Goal: Task Accomplishment & Management: Use online tool/utility

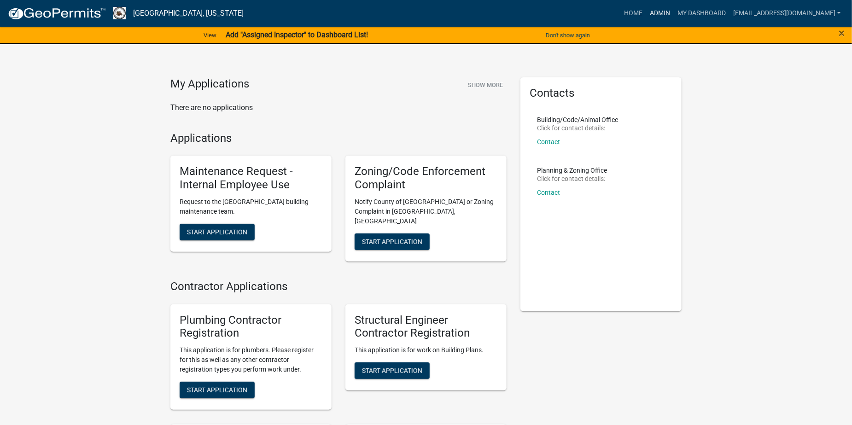
click at [673, 10] on link "Admin" at bounding box center [660, 13] width 28 height 17
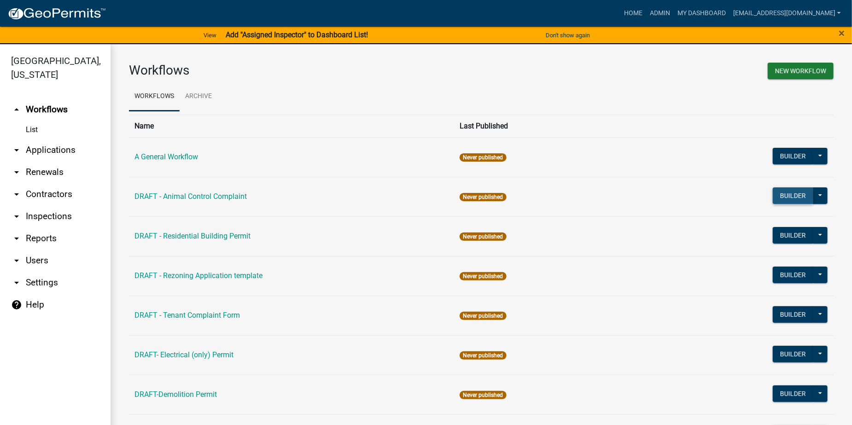
click at [783, 198] on button "Builder" at bounding box center [792, 195] width 41 height 17
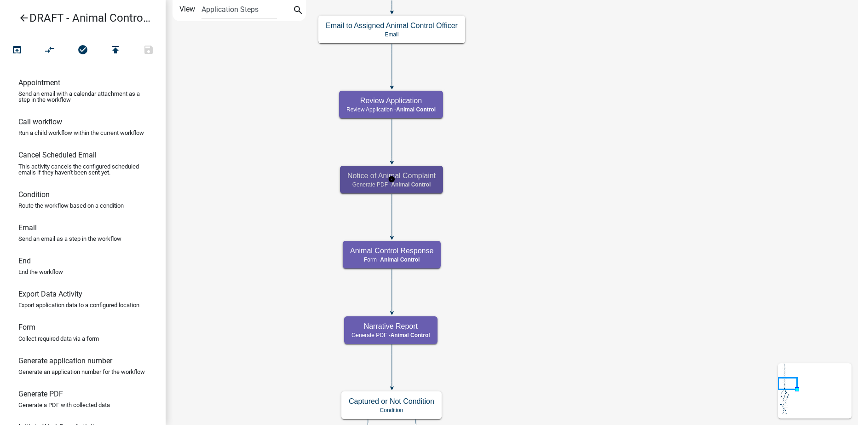
click at [417, 183] on span "Animal Control" at bounding box center [411, 184] width 40 height 6
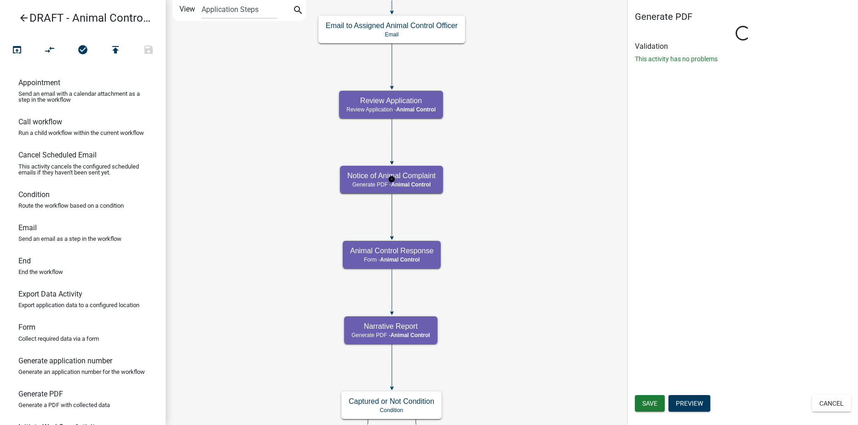
select select "CF90C5DF-2F39-437D-9A89-1F38DA938B57"
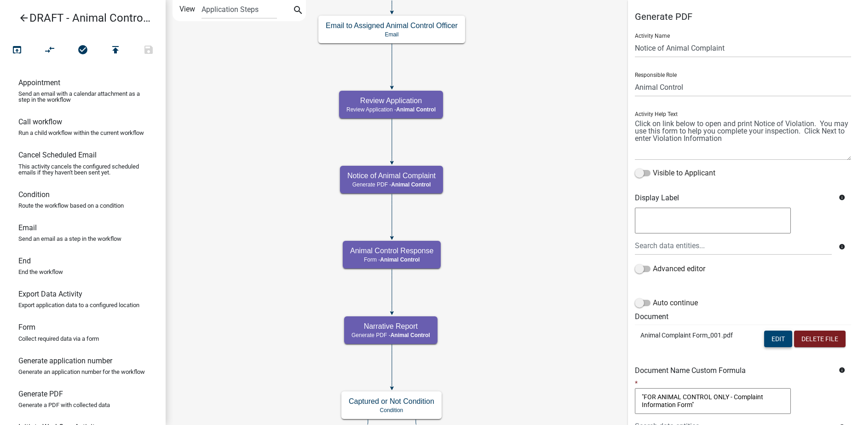
click at [771, 342] on button "Edit" at bounding box center [779, 339] width 28 height 17
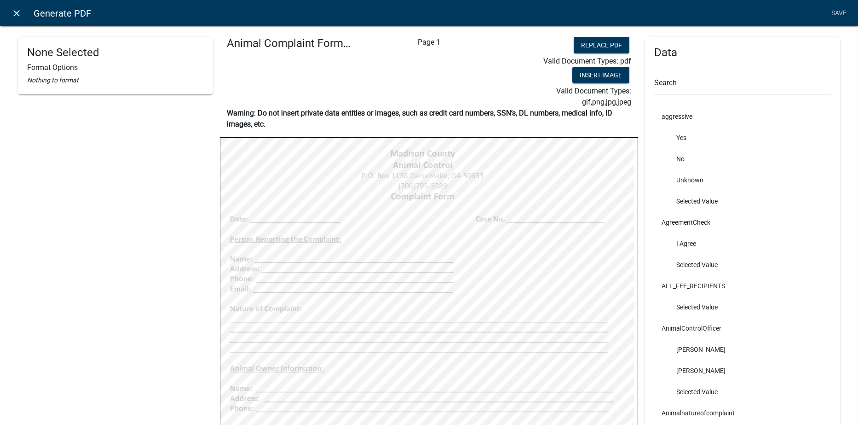
click at [17, 10] on icon "close" at bounding box center [17, 13] width 11 height 11
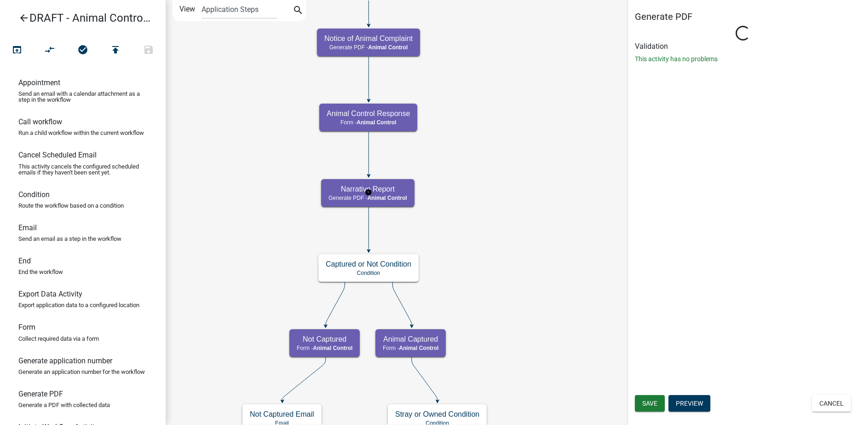
select select "CF90C5DF-2F39-437D-9A89-1F38DA938B57"
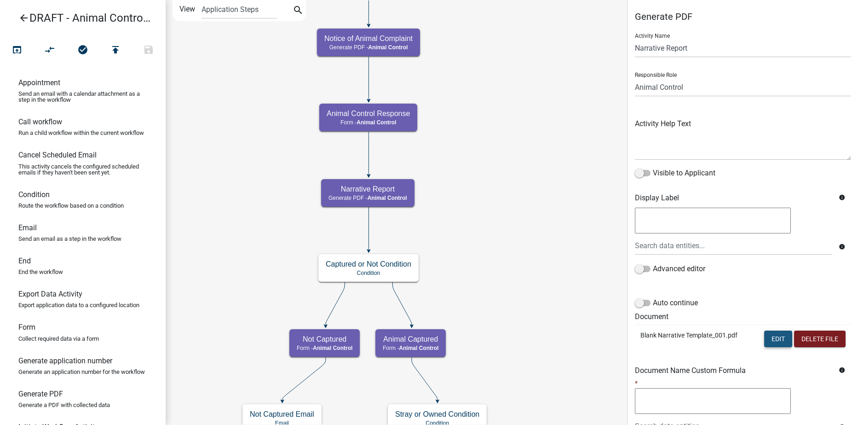
click at [775, 341] on button "Edit" at bounding box center [779, 339] width 28 height 17
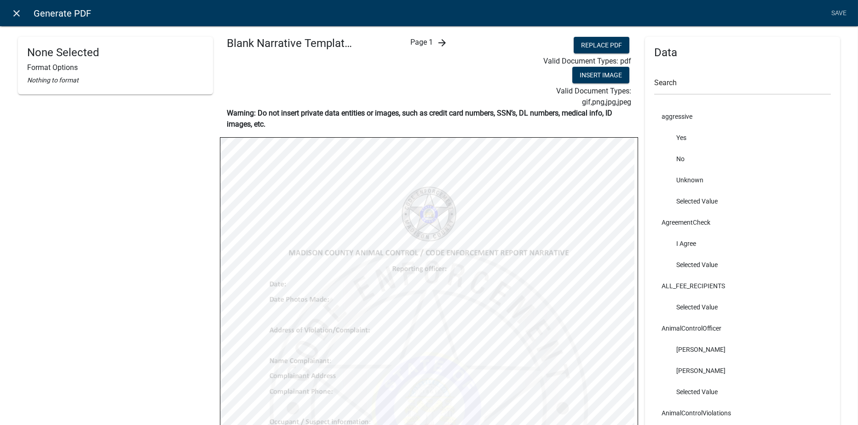
click at [17, 14] on icon "close" at bounding box center [17, 13] width 11 height 11
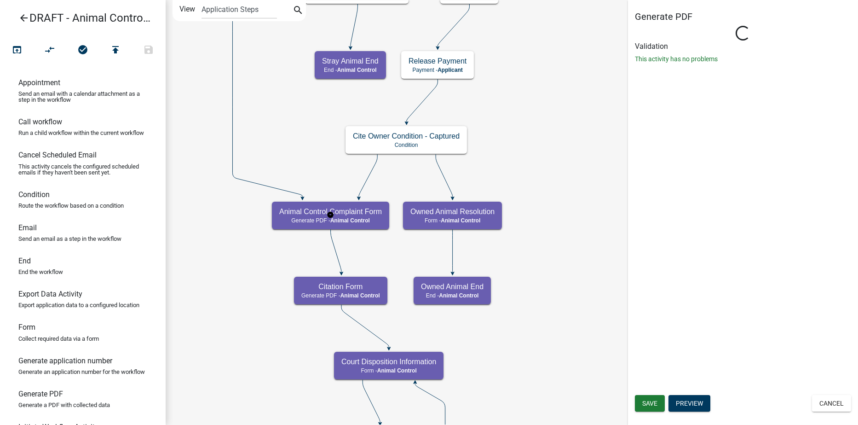
select select "CF90C5DF-2F39-437D-9A89-1F38DA938B57"
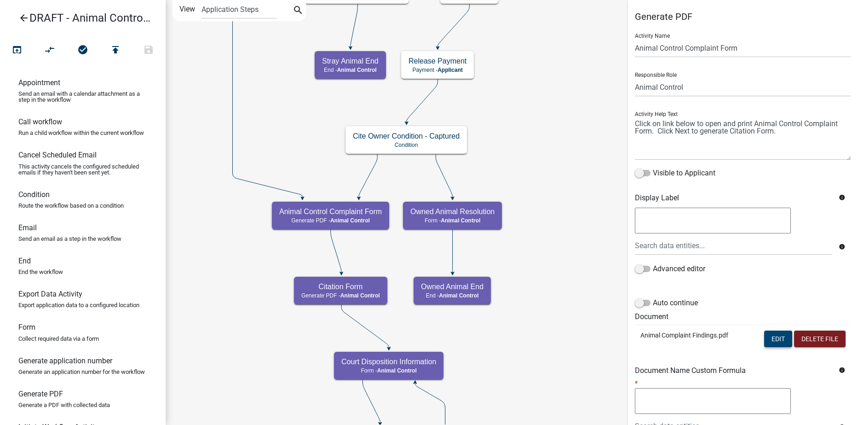
click at [771, 339] on button "Edit" at bounding box center [779, 339] width 28 height 17
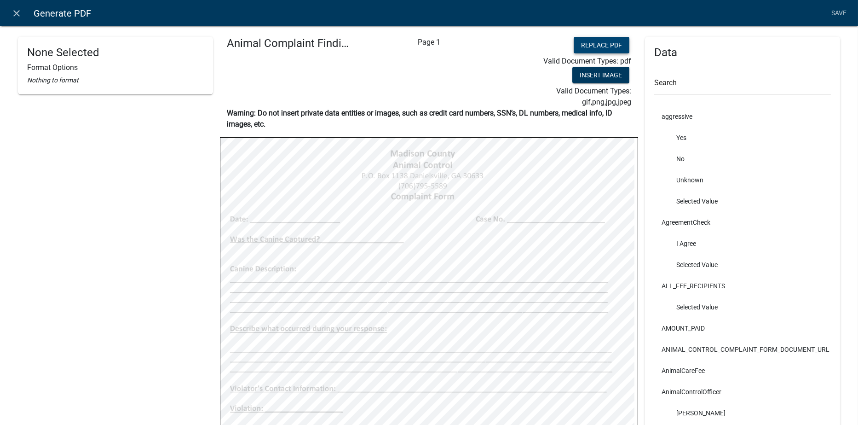
click at [581, 46] on button "Replace PDF" at bounding box center [602, 45] width 56 height 17
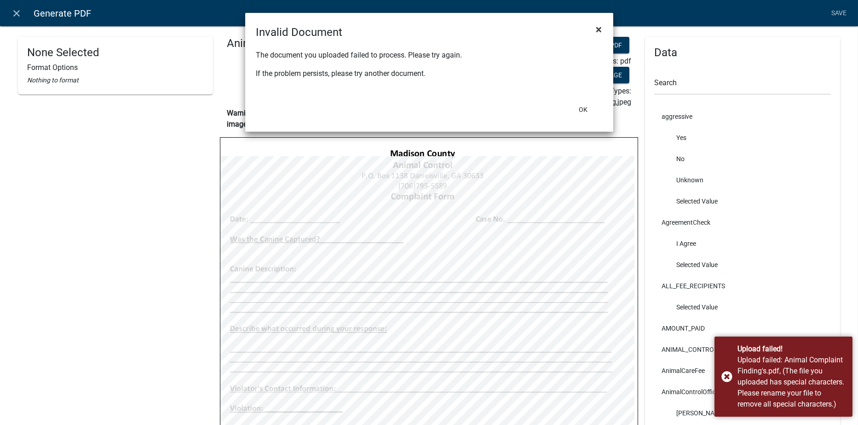
click at [598, 30] on span "×" at bounding box center [600, 29] width 6 height 13
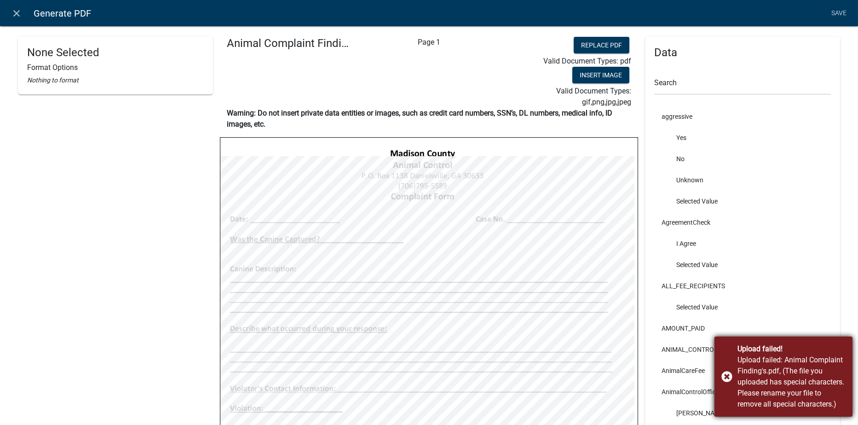
click at [726, 374] on div "Upload failed! Upload failed: Animal Complaint Finding's.pdf, (The file you upl…" at bounding box center [784, 376] width 138 height 80
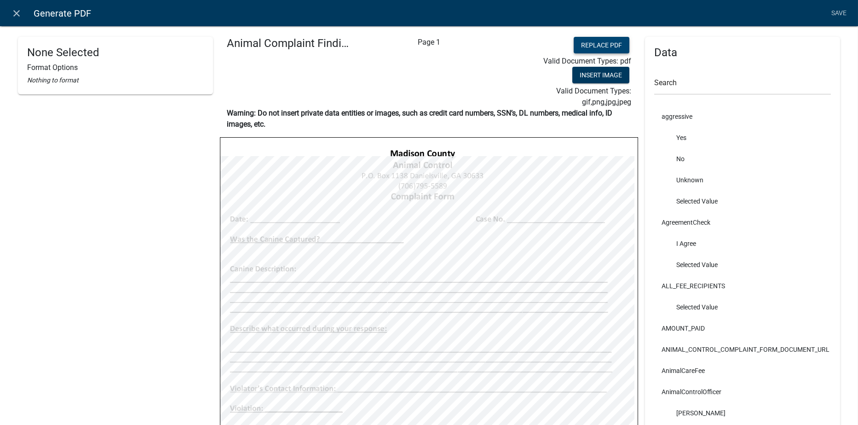
click at [581, 42] on button "Replace PDF" at bounding box center [602, 45] width 56 height 17
click at [584, 41] on button "Replace PDF" at bounding box center [602, 45] width 56 height 17
click at [599, 42] on button "Replace PDF" at bounding box center [602, 45] width 56 height 17
click at [15, 13] on icon "close" at bounding box center [17, 13] width 11 height 11
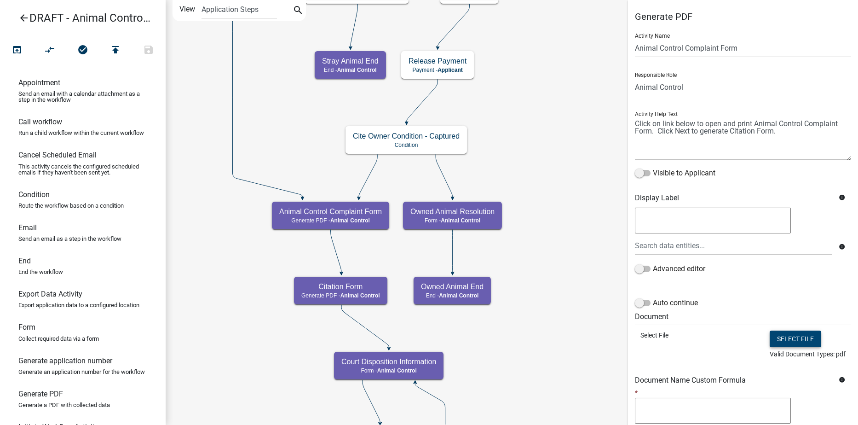
click at [786, 336] on button "Select file" at bounding box center [796, 339] width 52 height 17
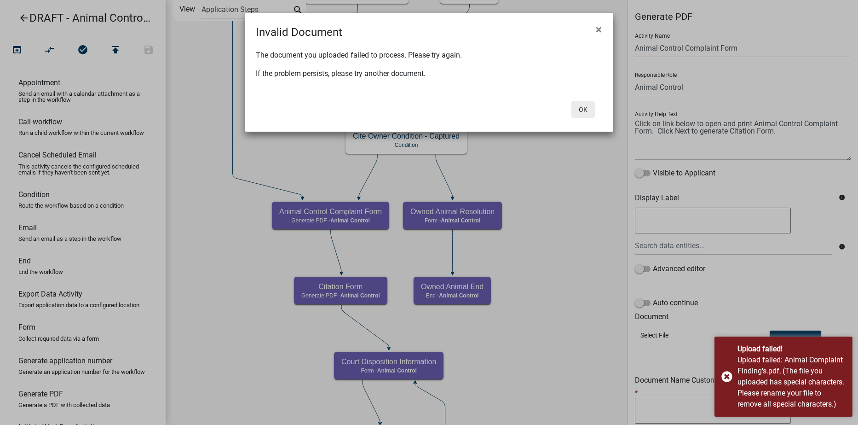
click at [583, 110] on button "Ok" at bounding box center [583, 109] width 23 height 17
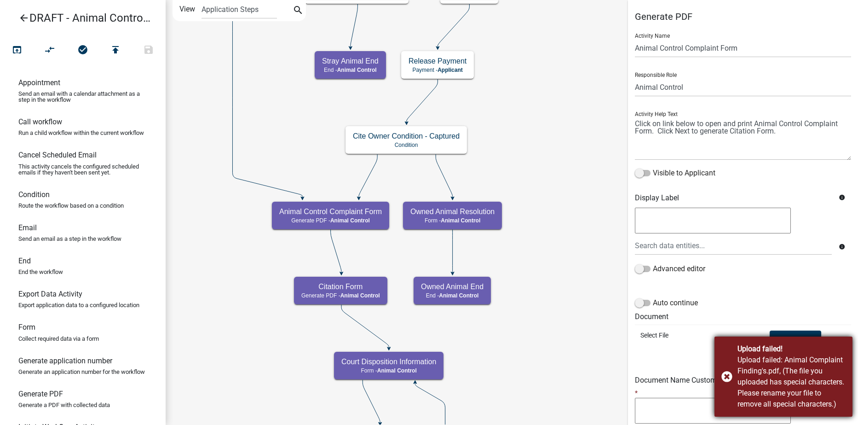
click at [730, 376] on div "Upload failed! Upload failed: Animal Complaint Finding's.pdf, (The file you upl…" at bounding box center [784, 376] width 138 height 80
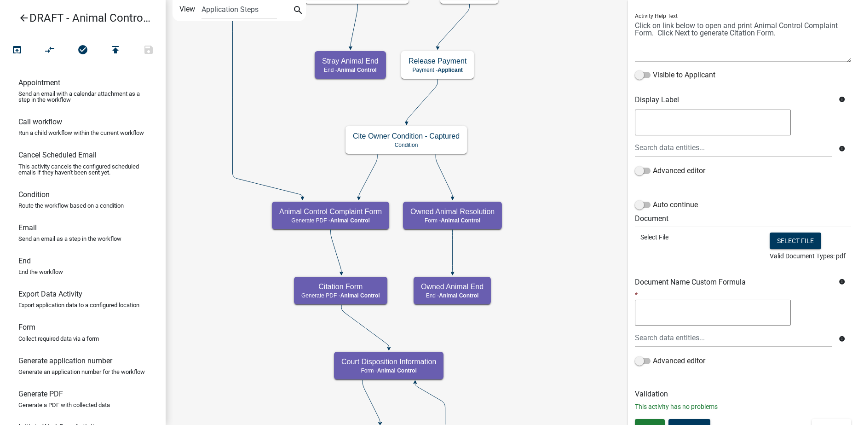
scroll to position [110, 0]
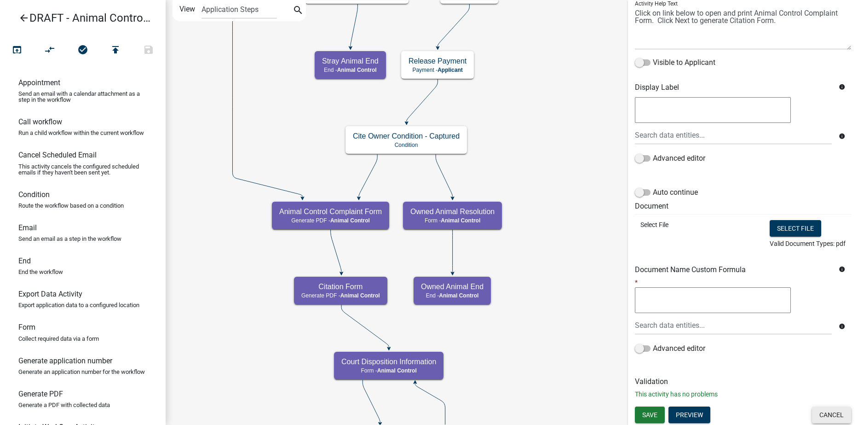
click at [819, 411] on button "Cancel" at bounding box center [831, 414] width 39 height 17
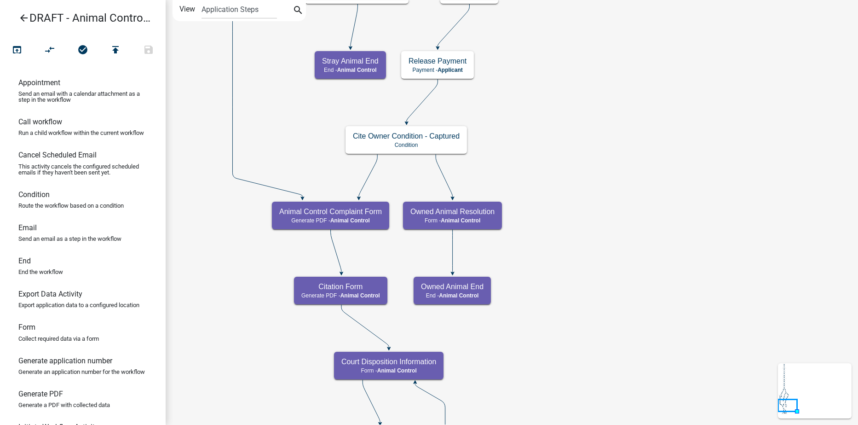
scroll to position [0, 0]
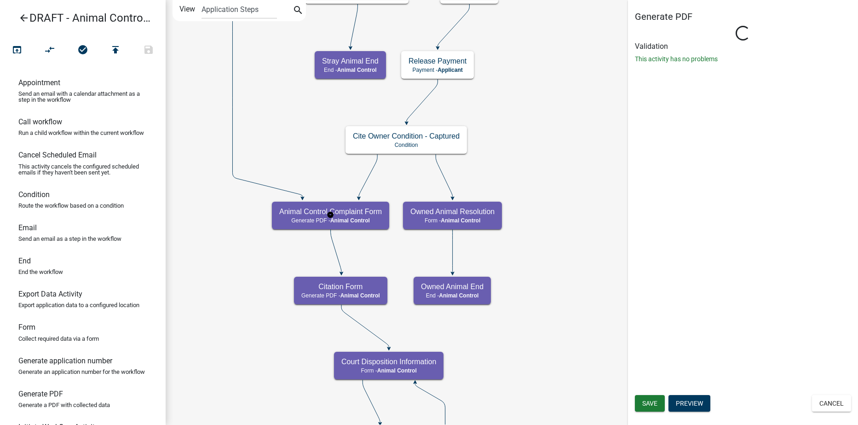
select select "CF90C5DF-2F39-437D-9A89-1F38DA938B57"
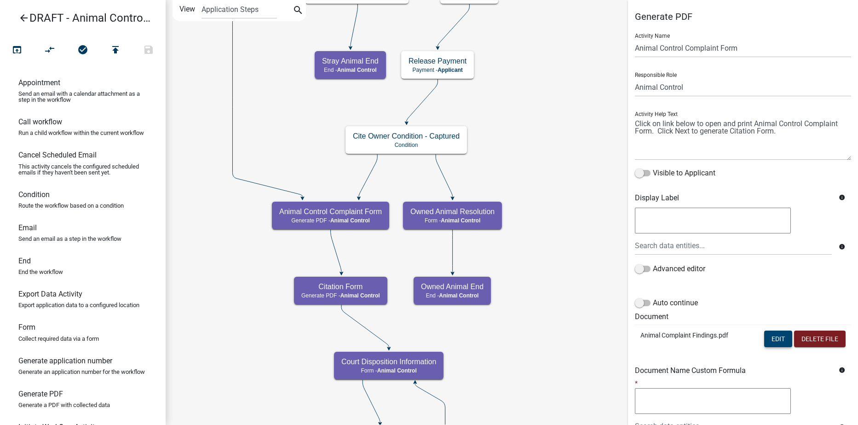
click at [771, 341] on button "Edit" at bounding box center [779, 339] width 28 height 17
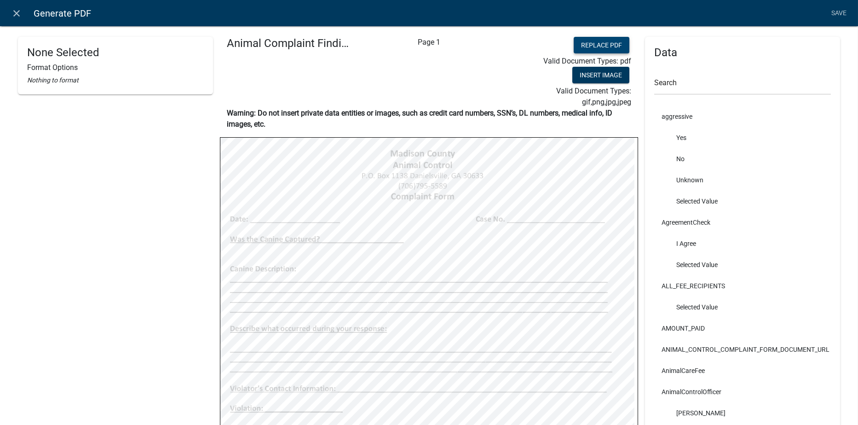
click at [591, 43] on button "Replace PDF" at bounding box center [602, 45] width 56 height 17
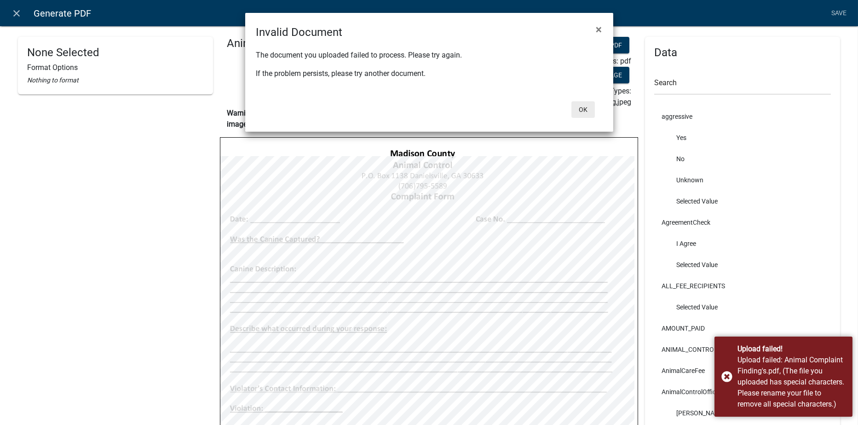
click at [583, 108] on button "Ok" at bounding box center [583, 109] width 23 height 17
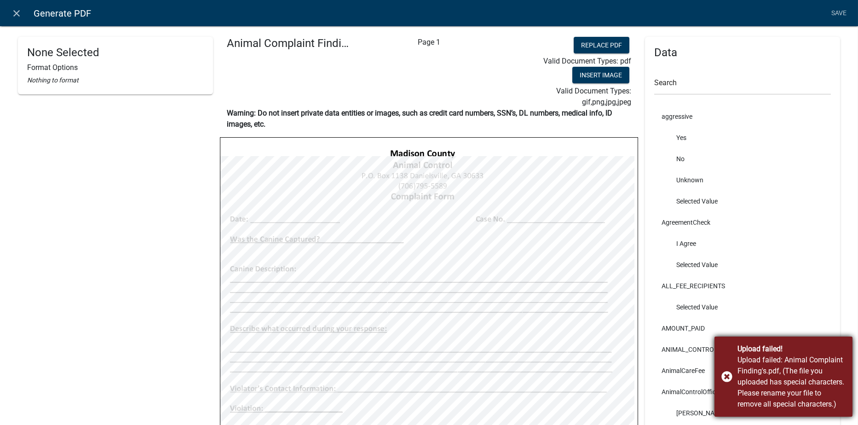
click at [728, 376] on div "Upload failed! Upload failed: Animal Complaint Finding's.pdf, (The file you upl…" at bounding box center [784, 376] width 138 height 80
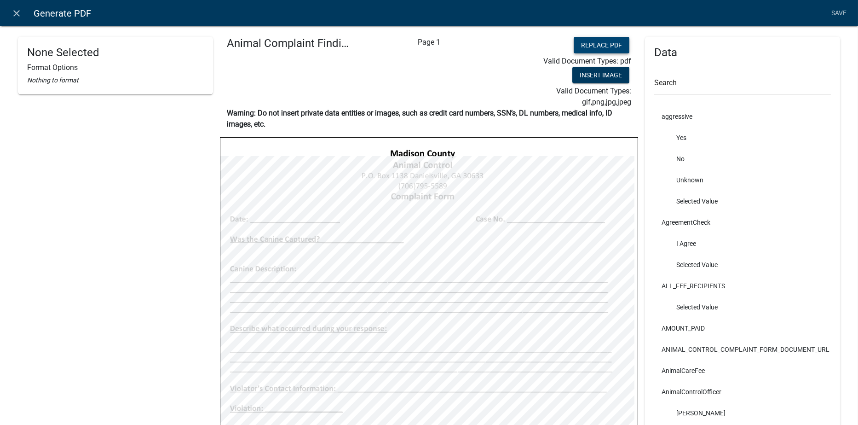
click at [595, 42] on button "Replace PDF" at bounding box center [602, 45] width 56 height 17
click at [17, 12] on icon "close" at bounding box center [17, 13] width 11 height 11
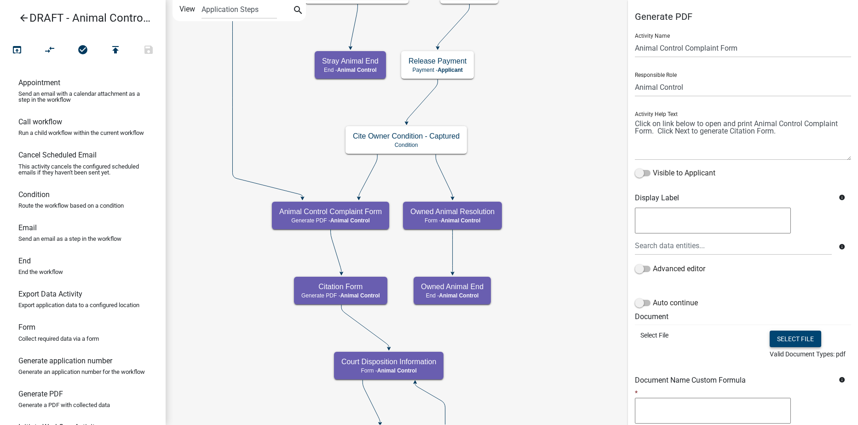
click at [774, 338] on button "Select file" at bounding box center [796, 339] width 52 height 17
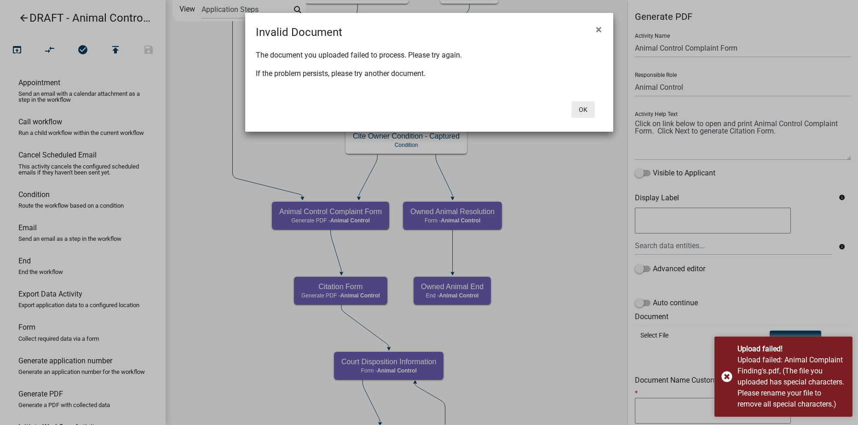
click at [584, 110] on button "Ok" at bounding box center [583, 109] width 23 height 17
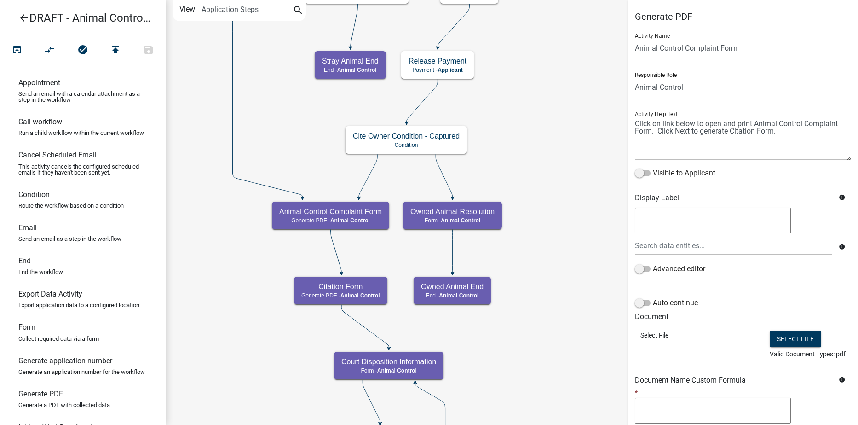
click at [24, 17] on icon "arrow_back" at bounding box center [23, 18] width 11 height 13
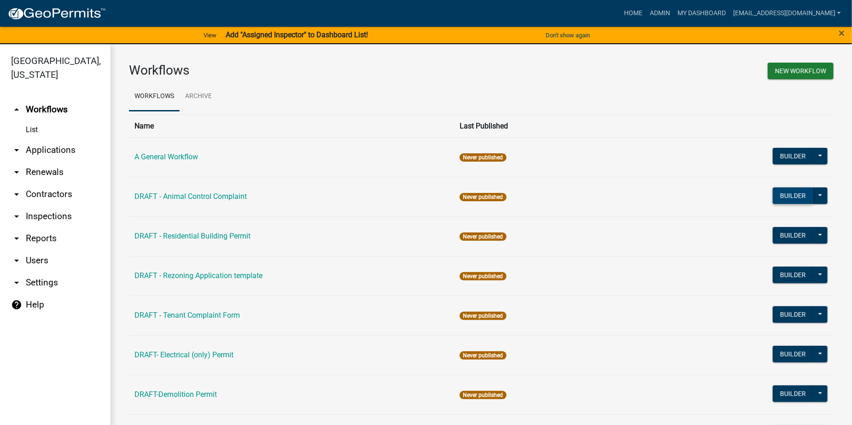
click at [774, 197] on button "Builder" at bounding box center [792, 195] width 41 height 17
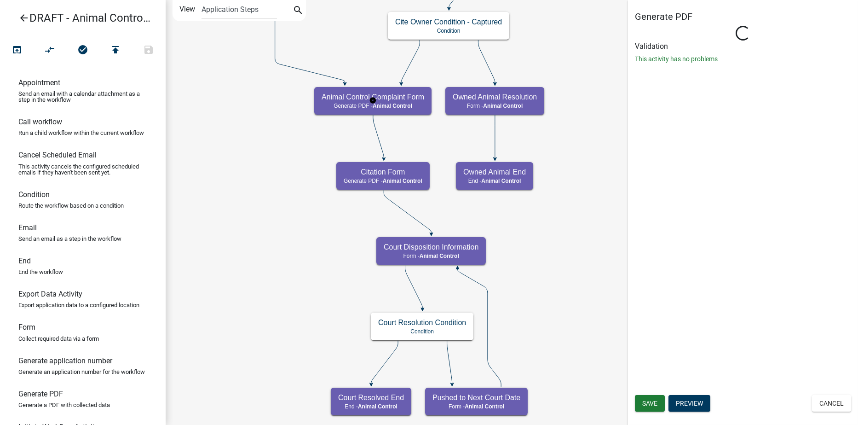
select select "CF90C5DF-2F39-437D-9A89-1F38DA938B57"
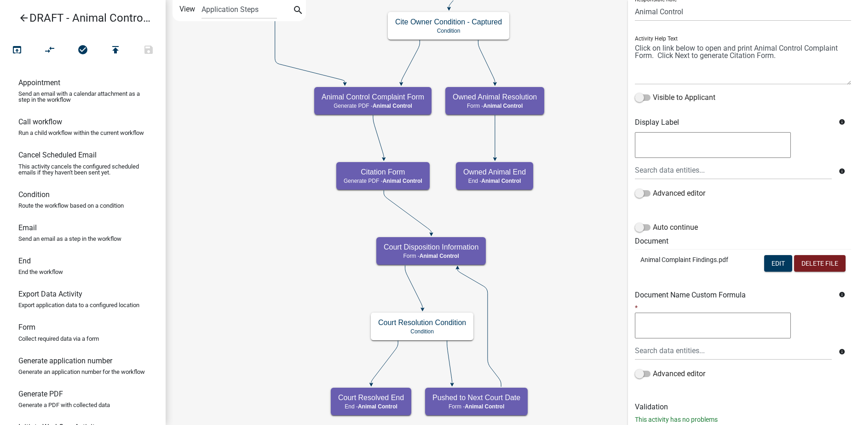
scroll to position [92, 0]
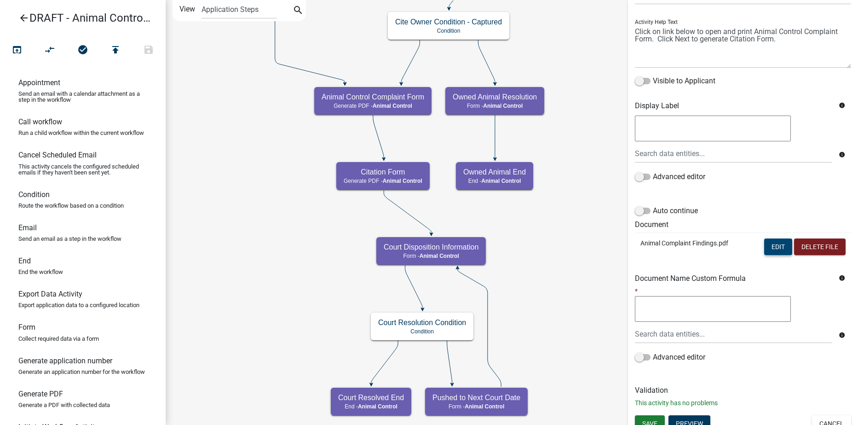
click at [765, 247] on button "Edit" at bounding box center [779, 246] width 28 height 17
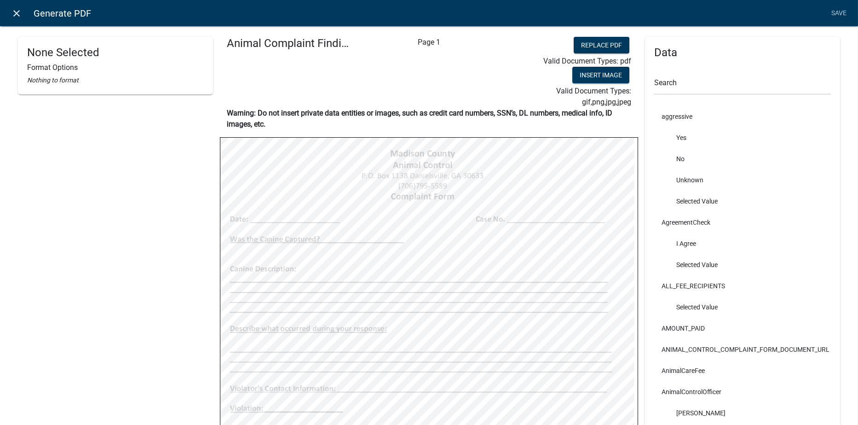
click at [14, 11] on icon "close" at bounding box center [17, 13] width 11 height 11
